Goal: Navigation & Orientation: Find specific page/section

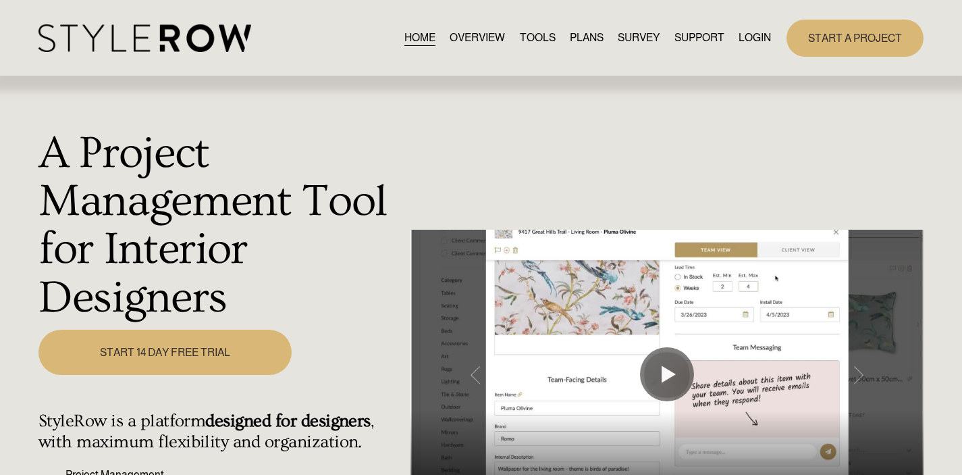
click at [747, 43] on link "LOGIN" at bounding box center [755, 38] width 32 height 18
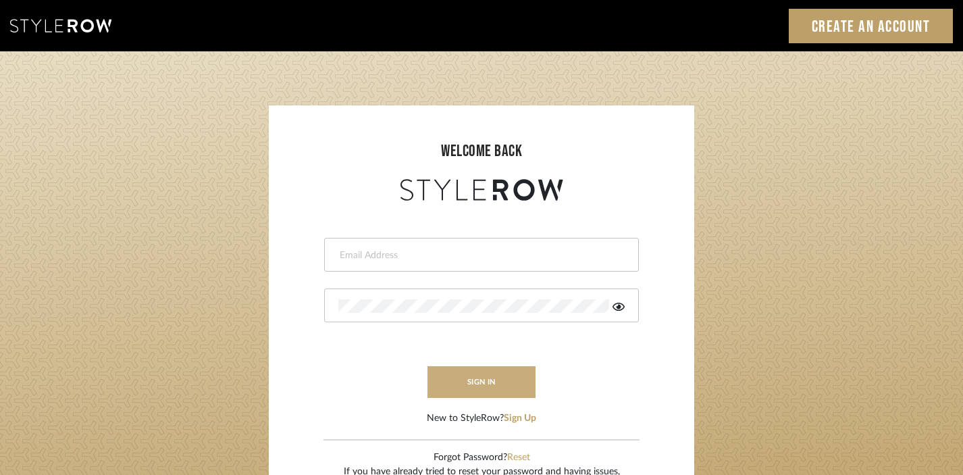
type input "divya.aok@gmail.com"
click at [465, 376] on button "sign in" at bounding box center [482, 382] width 108 height 32
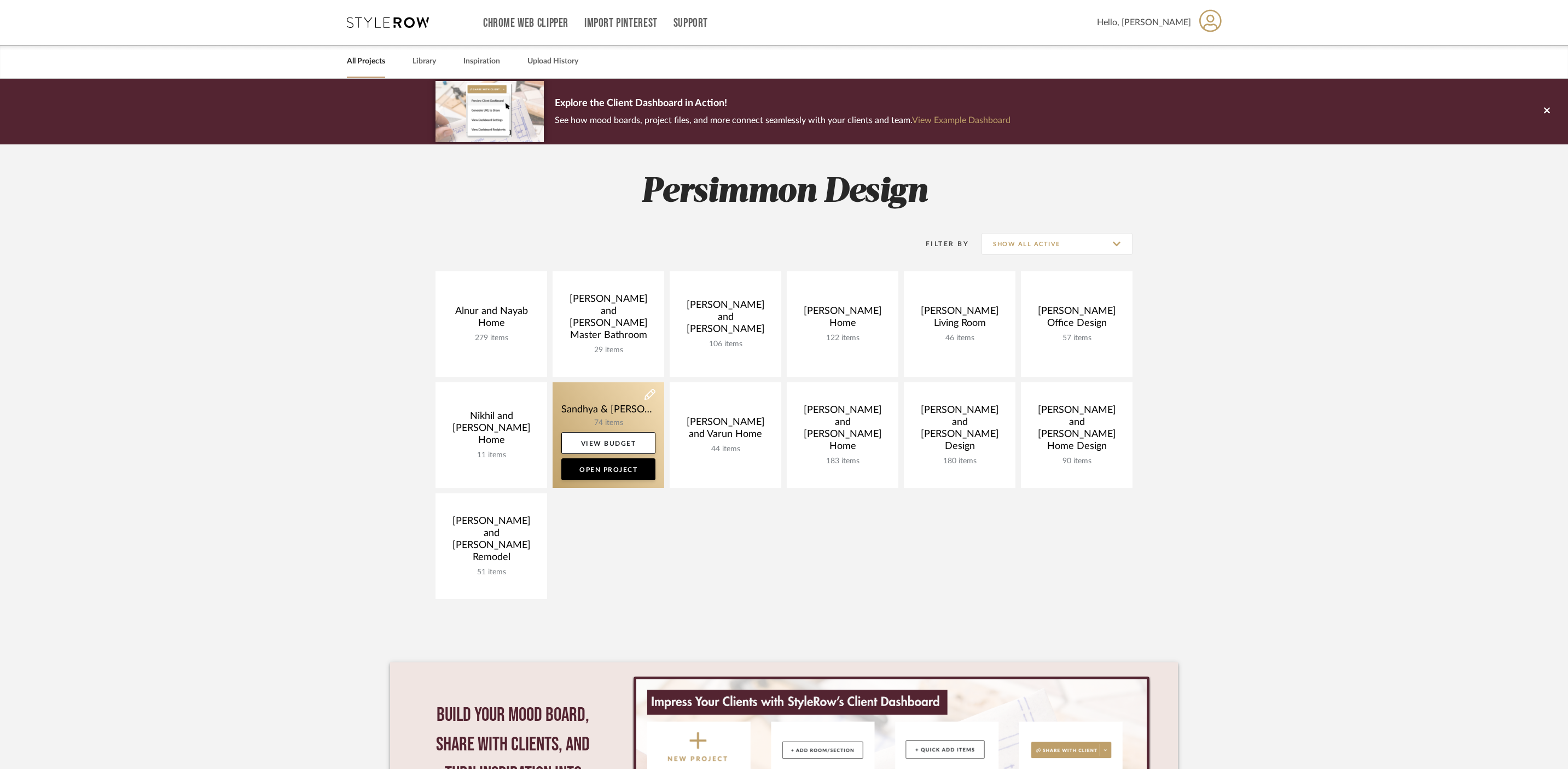
click at [609, 414] on link at bounding box center [608, 435] width 112 height 105
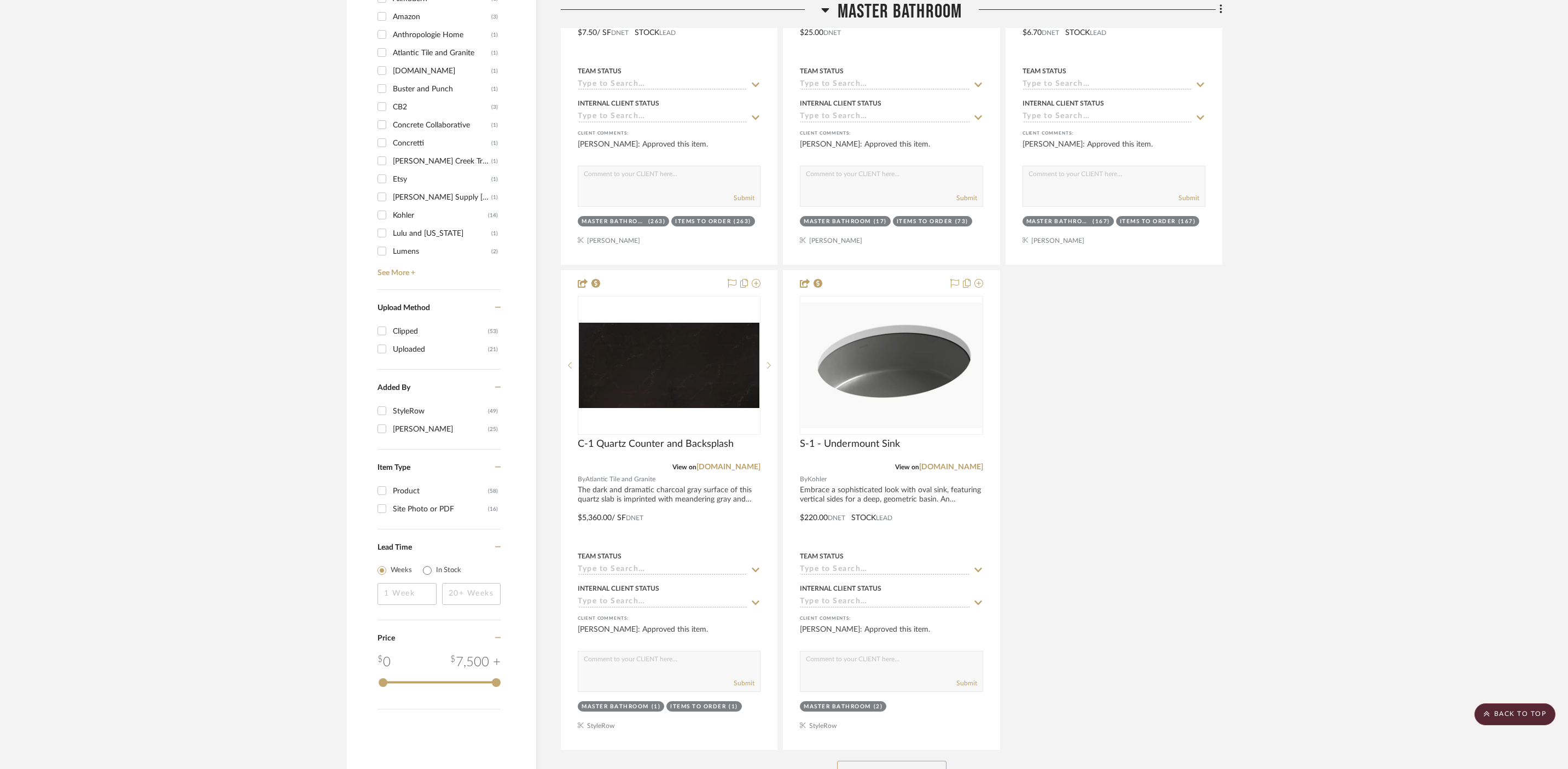
scroll to position [1115, 0]
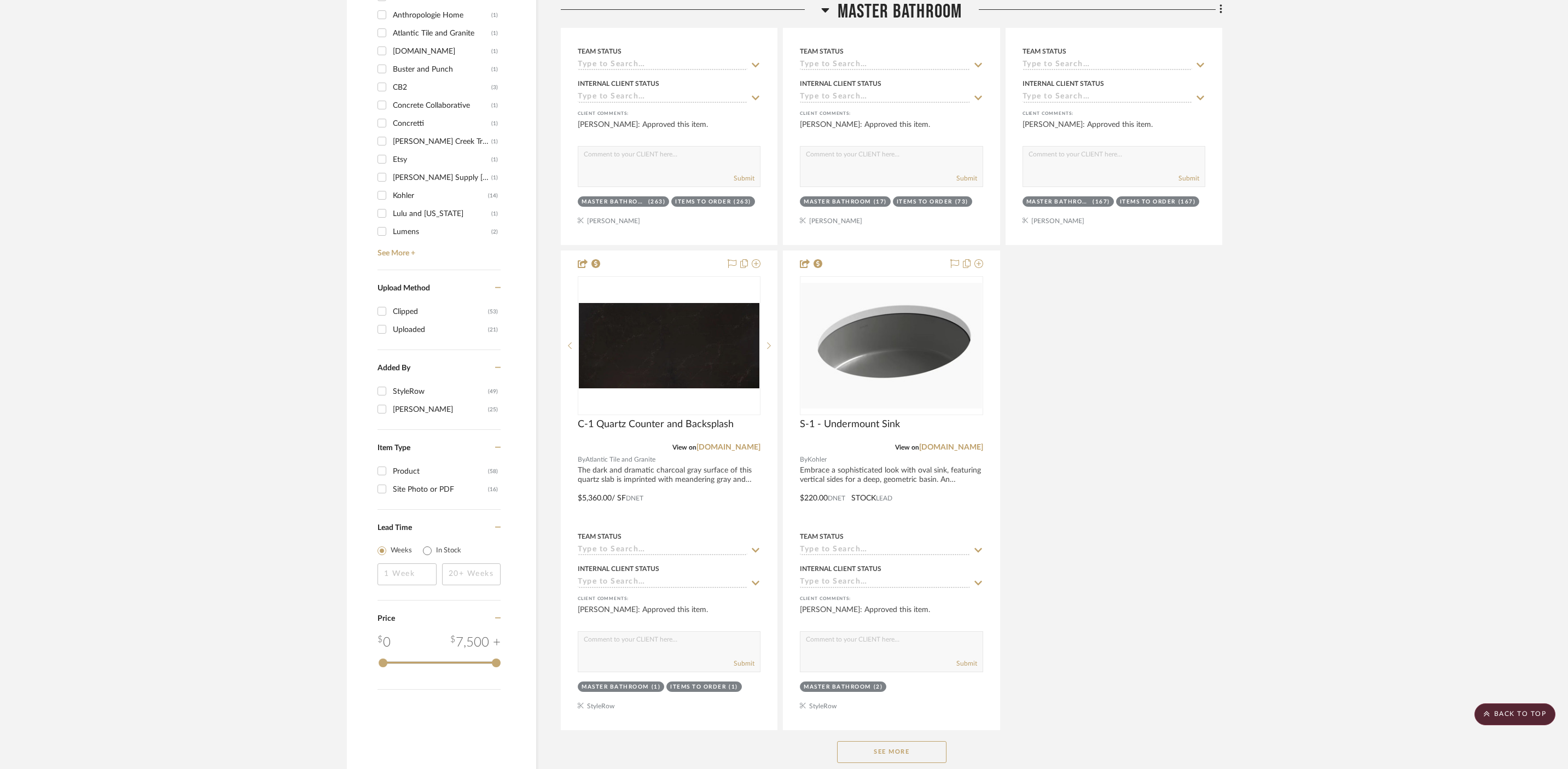
click at [888, 741] on button "See More" at bounding box center [891, 751] width 109 height 22
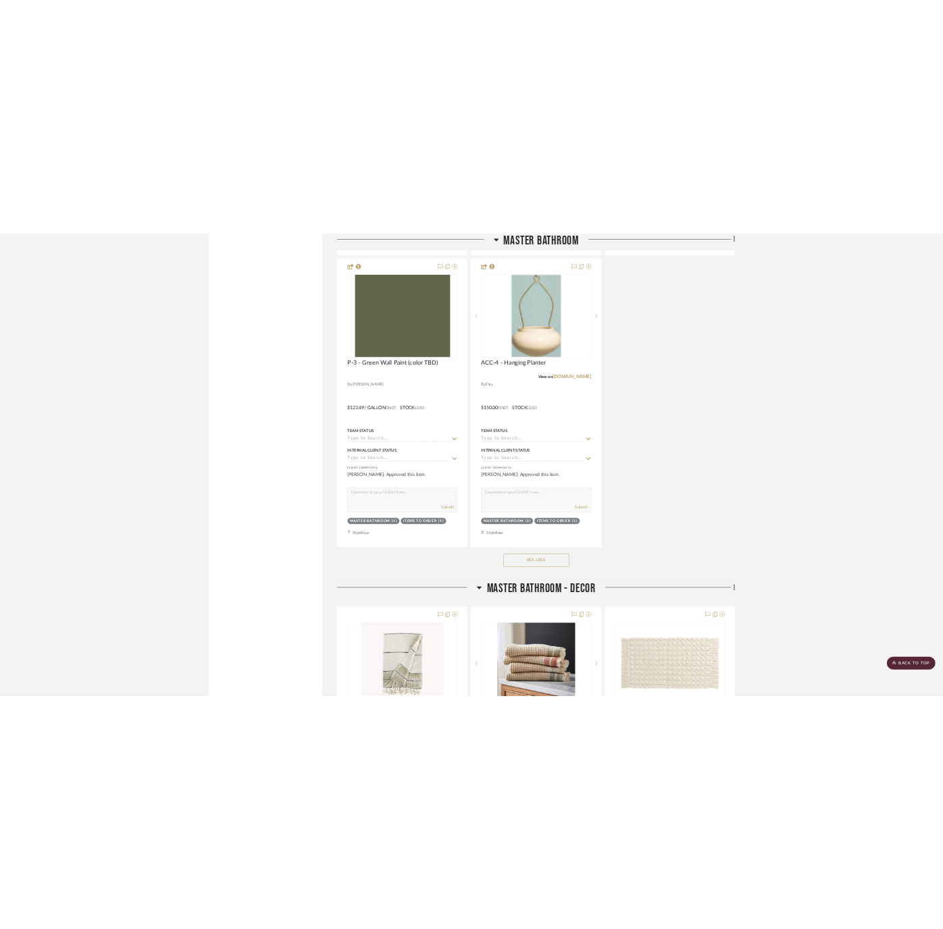
scroll to position [6441, 0]
